Goal: Task Accomplishment & Management: Use online tool/utility

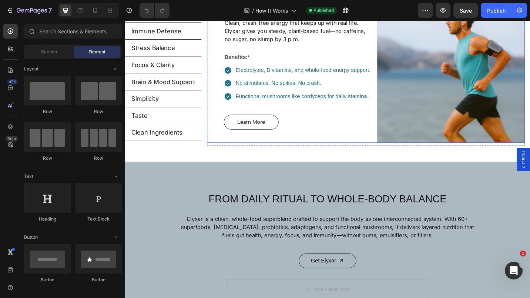
scroll to position [209, 0]
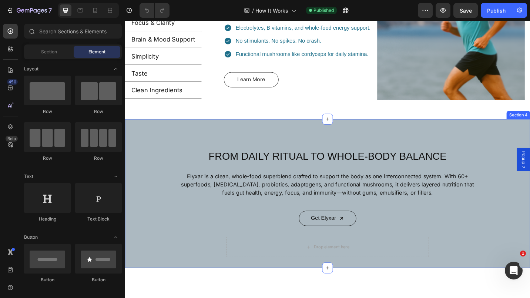
click at [167, 154] on div "FROM DAILY RITUAL TO WHOLE-BODY BALANCE Heading Elyxar is a clean, whole-food s…" at bounding box center [347, 209] width 444 height 139
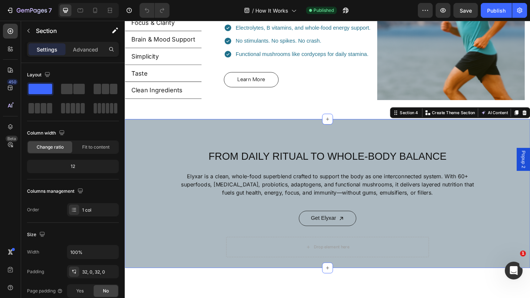
click at [160, 161] on div "FROM DAILY RITUAL TO WHOLE-BODY BALANCE Heading Elyxar is a clean, whole-food s…" at bounding box center [347, 209] width 444 height 139
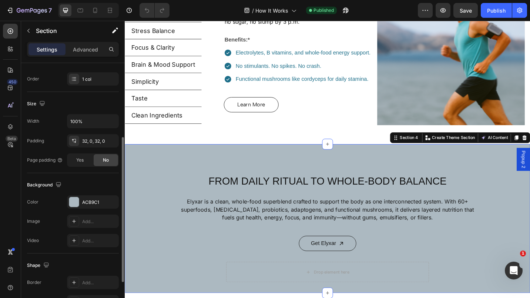
scroll to position [196, 0]
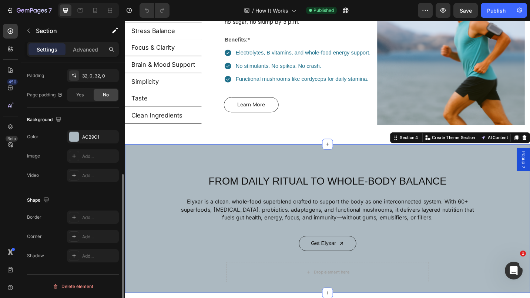
click at [84, 133] on div "ACB9C1" at bounding box center [93, 136] width 52 height 13
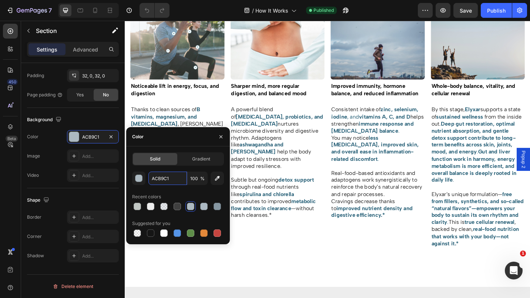
scroll to position [612, 0]
click at [308, 122] on strong "[MEDICAL_DATA], probiotics, and [MEDICAL_DATA]" at bounding box center [291, 129] width 101 height 15
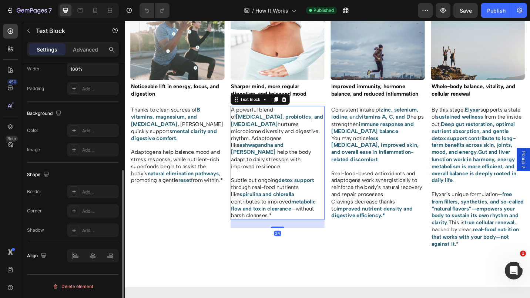
scroll to position [0, 0]
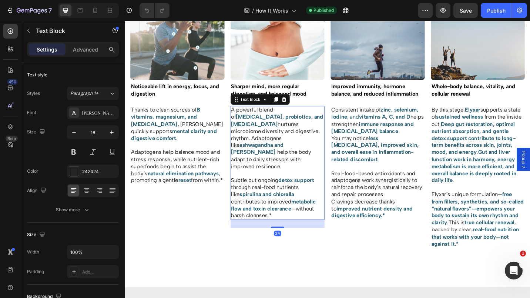
click at [285, 125] on strong "[MEDICAL_DATA], probiotics, and [MEDICAL_DATA]" at bounding box center [291, 129] width 101 height 15
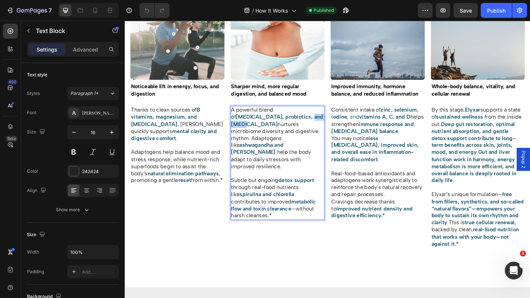
drag, startPoint x: 284, startPoint y: 125, endPoint x: 307, endPoint y: 125, distance: 22.9
click at [307, 125] on strong "[MEDICAL_DATA], probiotics, and [MEDICAL_DATA]" at bounding box center [291, 129] width 101 height 15
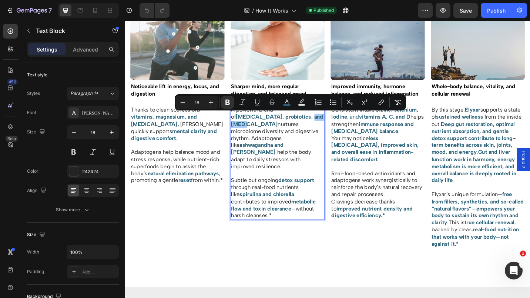
click at [288, 103] on icon "Editor contextual toolbar" at bounding box center [286, 101] width 7 height 7
type input "2A6279"
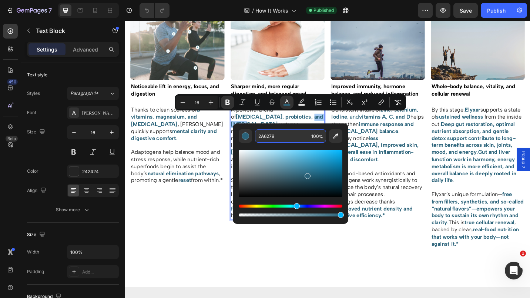
click at [271, 136] on input "2A6279" at bounding box center [281, 135] width 53 height 13
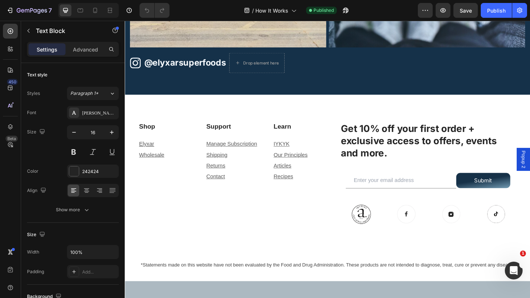
scroll to position [1920, 0]
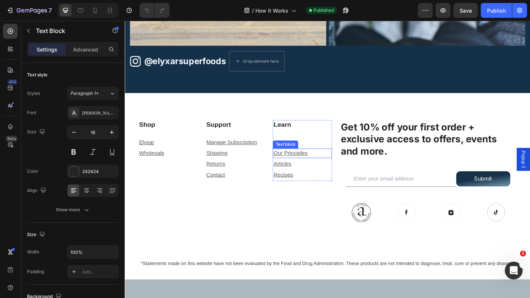
click at [305, 162] on u "Our Principles" at bounding box center [306, 165] width 37 height 6
click at [307, 208] on div "Learn Heading IYKYK Text block Our Principles Text block 4 Articles Text block …" at bounding box center [319, 196] width 64 height 133
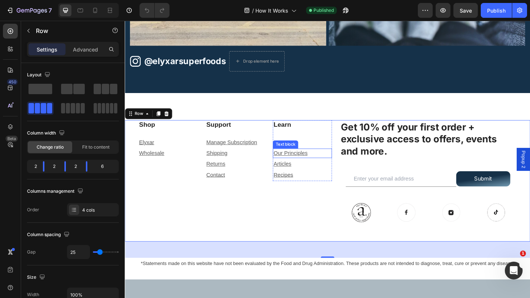
click at [308, 162] on u "Our Principles" at bounding box center [306, 165] width 37 height 6
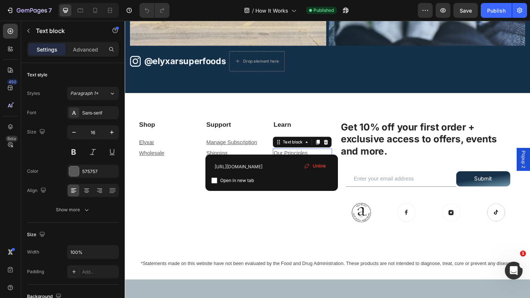
click at [288, 162] on u "Our Principles" at bounding box center [306, 165] width 37 height 6
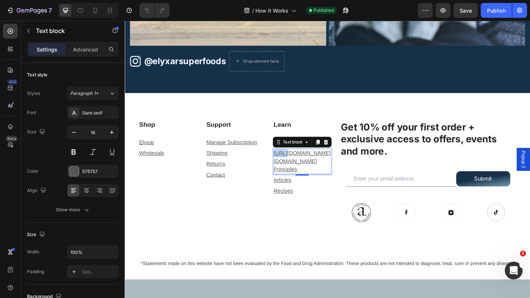
click at [288, 162] on u "[URL][DOMAIN_NAME][DOMAIN_NAME] Principles" at bounding box center [319, 174] width 63 height 24
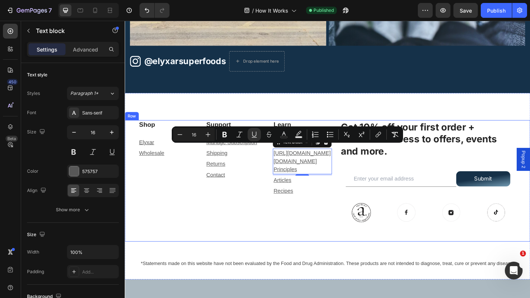
click at [271, 178] on div "Support Heading Manage Subscription Text block Shipping Text block Returns Text…" at bounding box center [245, 196] width 64 height 133
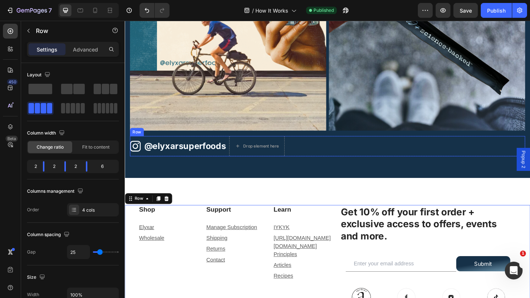
scroll to position [1828, 0]
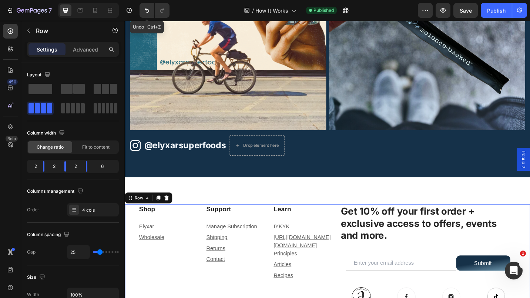
click at [144, 11] on icon "Undo/Redo" at bounding box center [146, 10] width 7 height 7
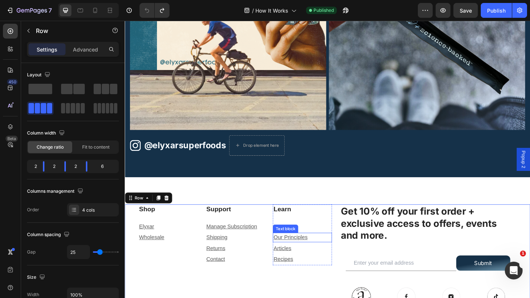
click at [315, 255] on u "Our Principles" at bounding box center [306, 258] width 37 height 6
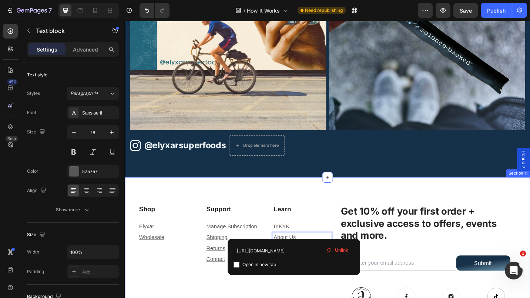
click at [323, 202] on div "Shop Heading Elyxar Text block Wholesale Text block Support Heading Manage Subs…" at bounding box center [347, 294] width 444 height 204
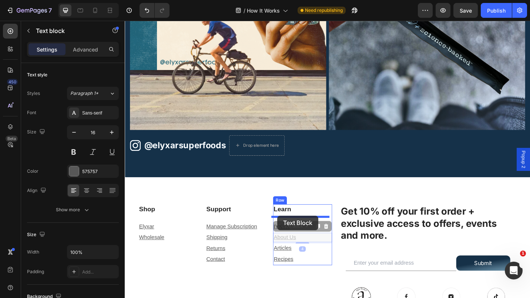
drag, startPoint x: 292, startPoint y: 255, endPoint x: 292, endPoint y: 235, distance: 20.7
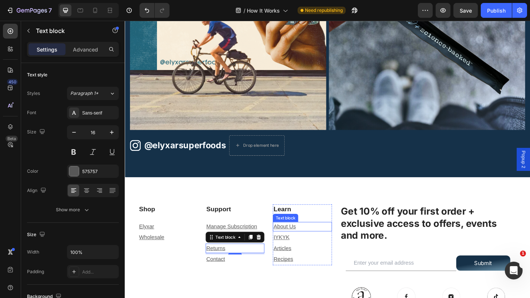
click at [304, 243] on u "About Us" at bounding box center [300, 246] width 24 height 6
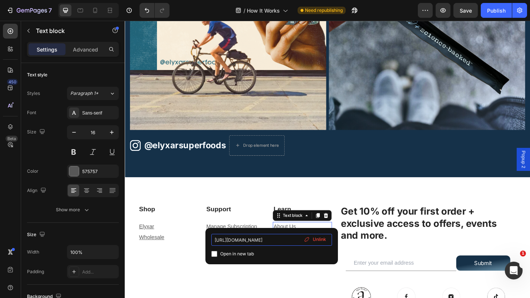
drag, startPoint x: 240, startPoint y: 240, endPoint x: 230, endPoint y: 238, distance: 10.2
click at [230, 238] on input "[URL][DOMAIN_NAME]" at bounding box center [271, 240] width 121 height 12
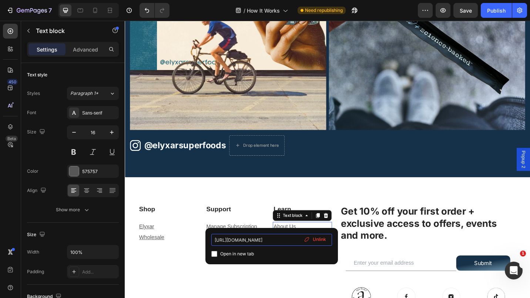
click at [230, 238] on input "[URL][DOMAIN_NAME]" at bounding box center [271, 240] width 121 height 12
paste input "about-u"
type input "[URL][DOMAIN_NAME]"
click at [333, 207] on div "Shop Heading Elyxar Text block Wholesale Text block Support Heading Manage Subs…" at bounding box center [347, 294] width 444 height 204
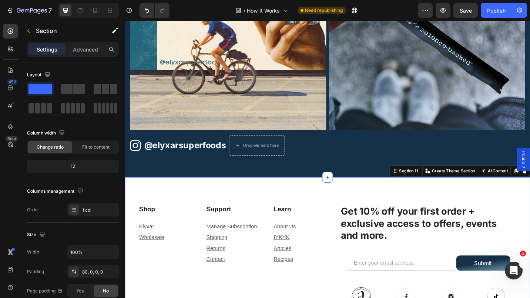
click at [492, 14] on button "Publish" at bounding box center [496, 10] width 31 height 15
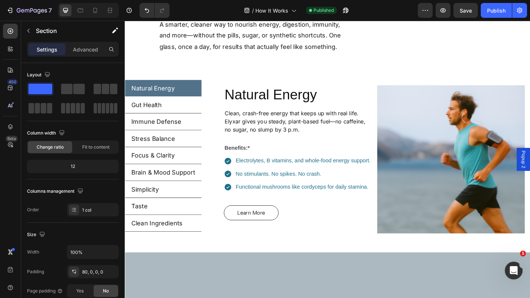
scroll to position [0, 0]
